Goal: Check status: Check status

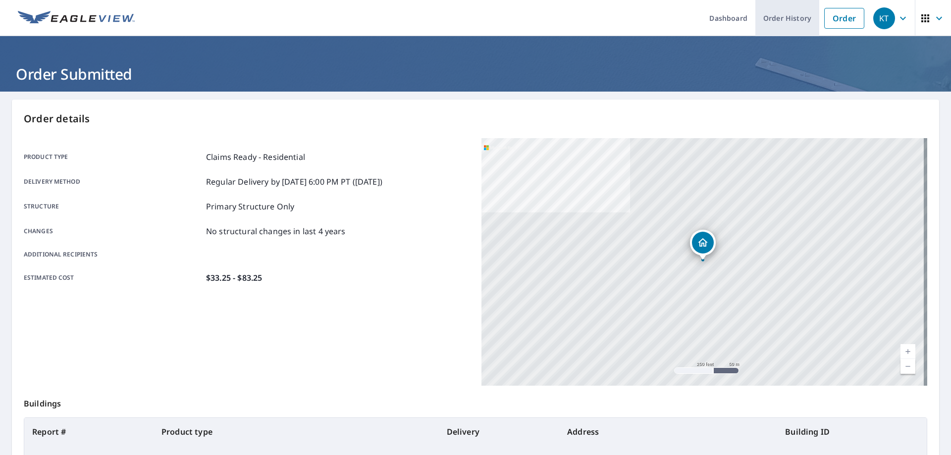
click at [781, 21] on link "Order History" at bounding box center [787, 18] width 64 height 36
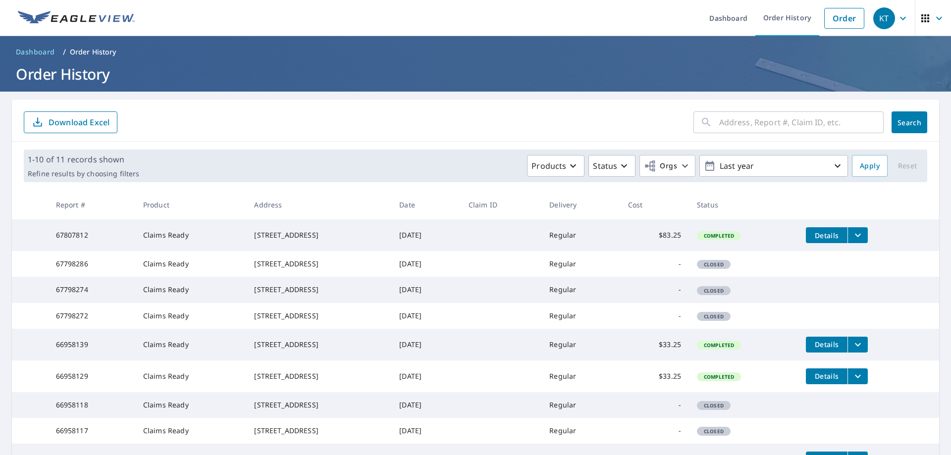
click at [826, 239] on span "Details" at bounding box center [827, 235] width 30 height 9
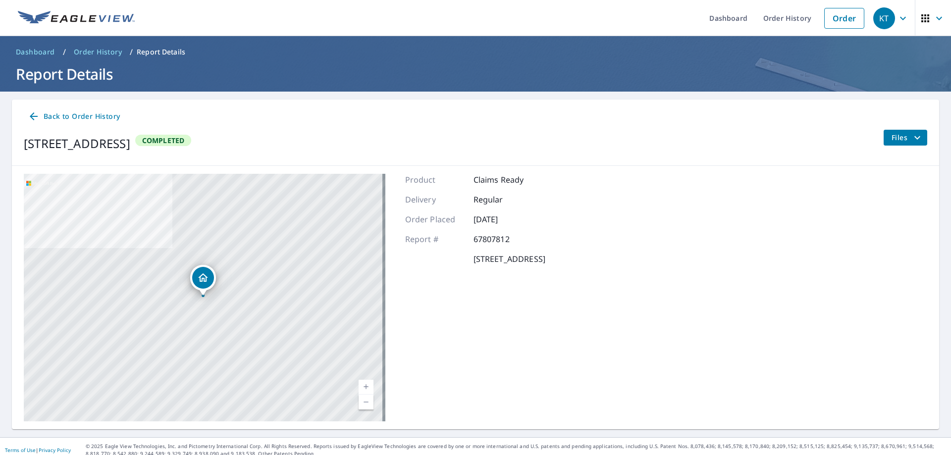
click at [894, 134] on span "Files" at bounding box center [907, 138] width 32 height 12
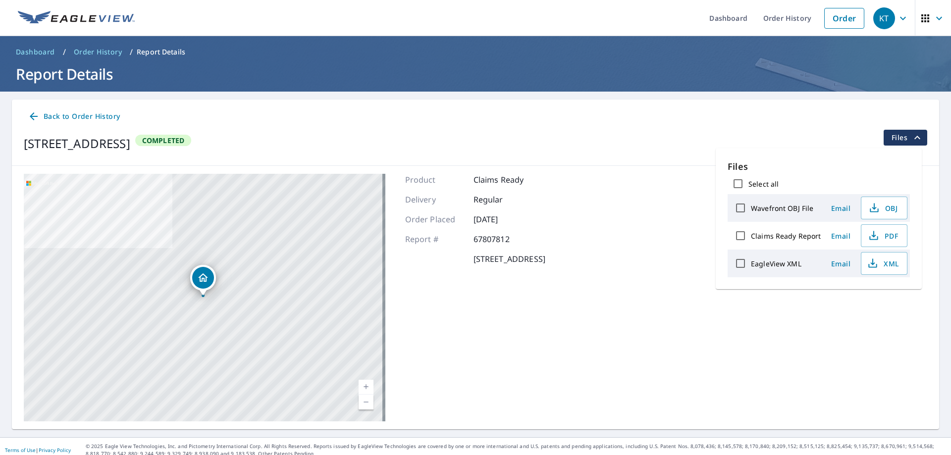
click at [39, 114] on icon at bounding box center [34, 116] width 12 height 12
